Goal: Find specific page/section: Find specific page/section

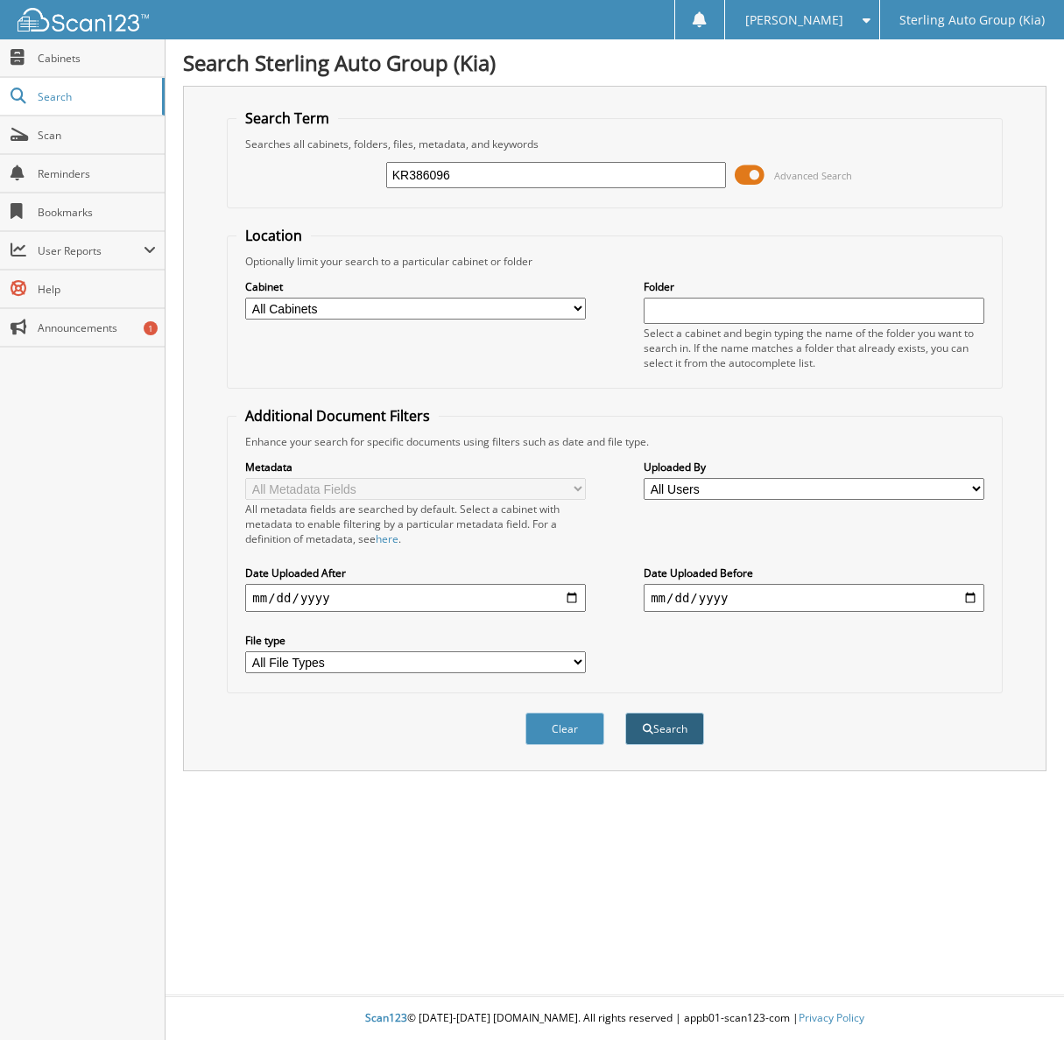
type input "KR386096"
click at [676, 714] on button "Search" at bounding box center [664, 729] width 79 height 32
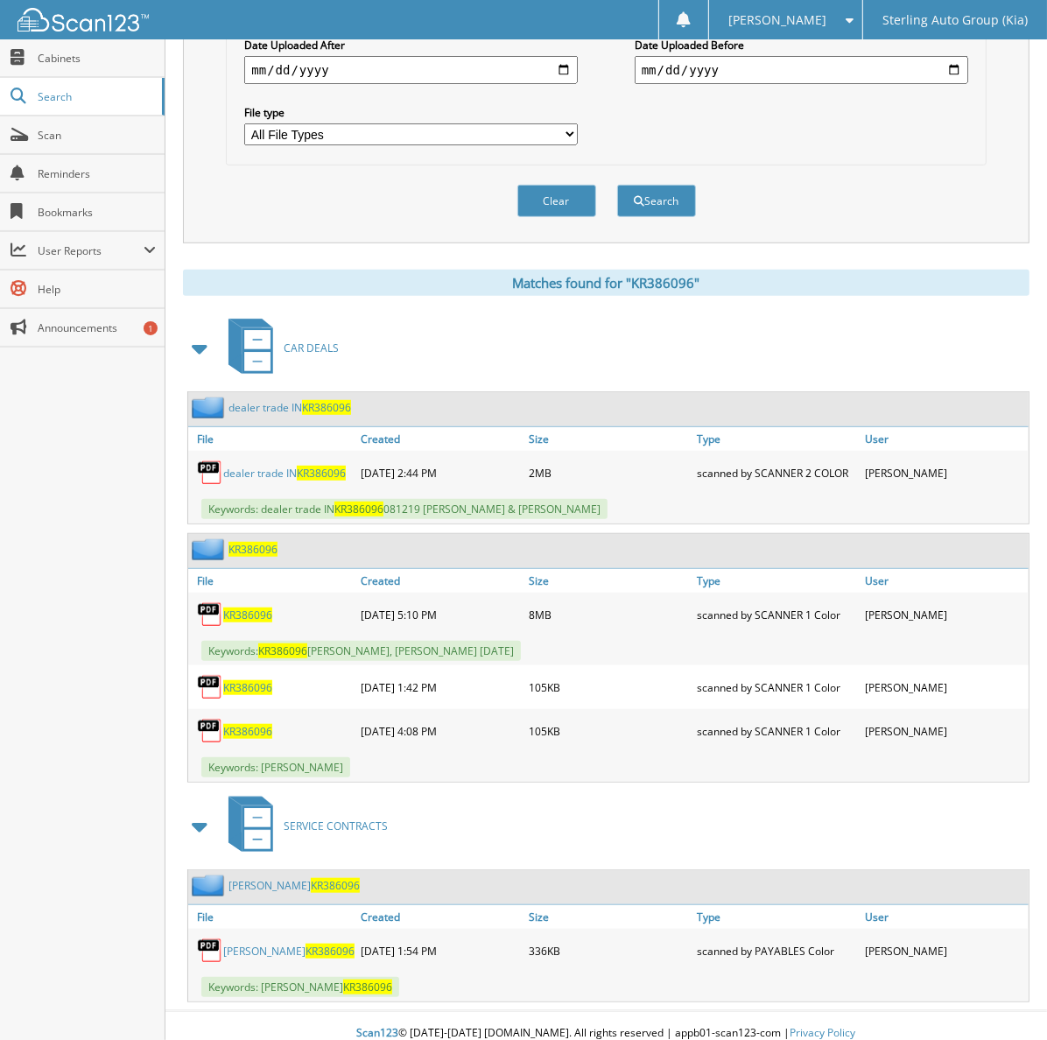
scroll to position [530, 0]
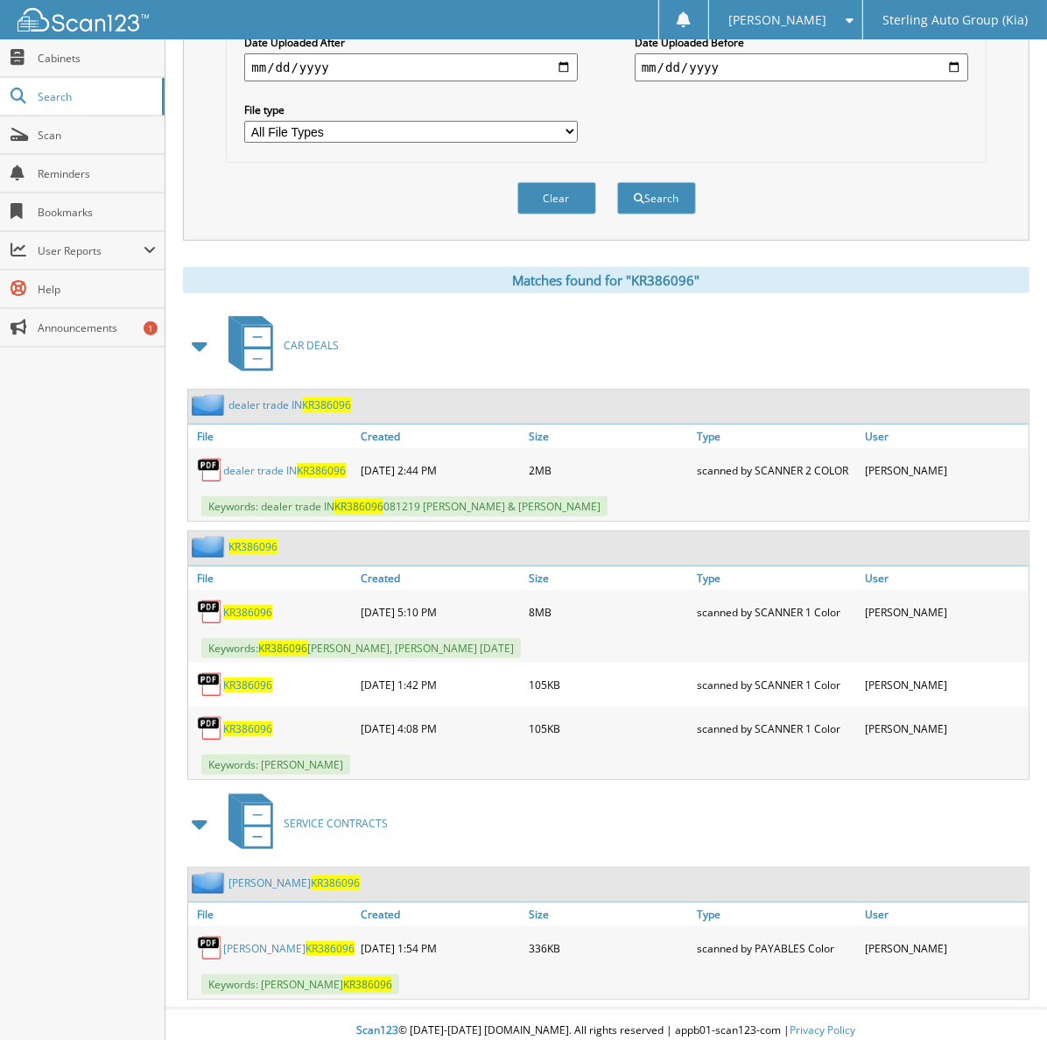
click at [306, 941] on span "KR386096" at bounding box center [330, 948] width 49 height 15
